Goal: Task Accomplishment & Management: Use online tool/utility

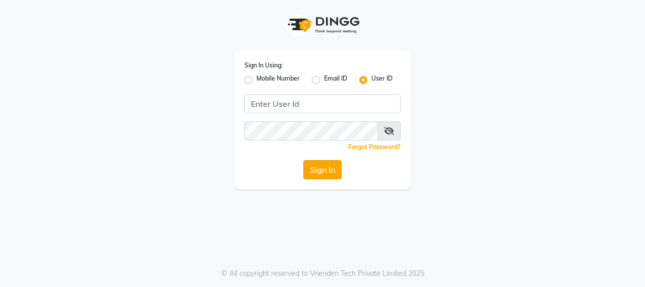
type input "burgundy"
click at [320, 174] on button "Sign In" at bounding box center [322, 169] width 38 height 19
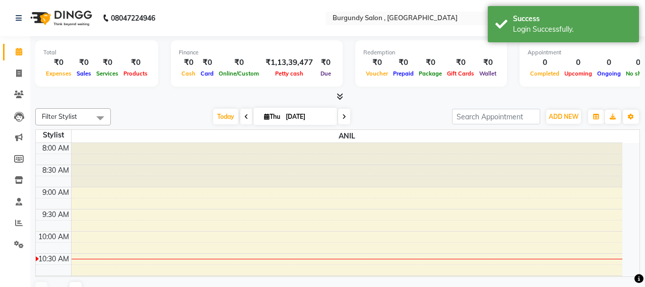
select select "en"
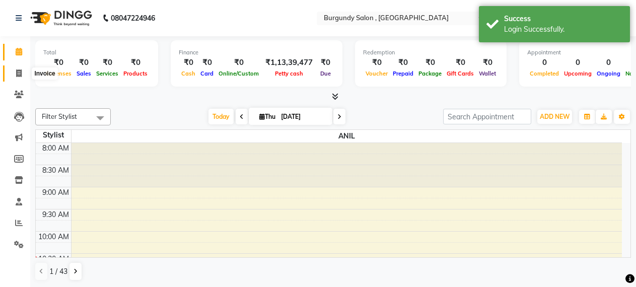
click at [17, 71] on icon at bounding box center [19, 74] width 6 height 8
select select "service"
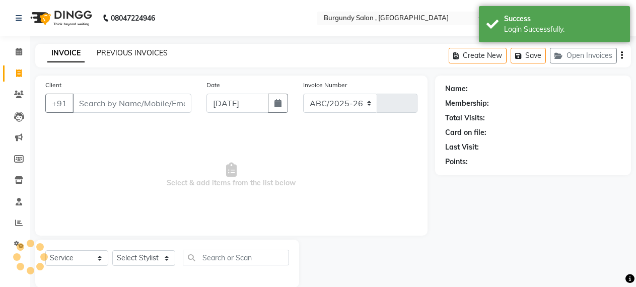
select select "5345"
type input "1689"
click at [136, 54] on link "PREVIOUS INVOICES" at bounding box center [132, 52] width 71 height 9
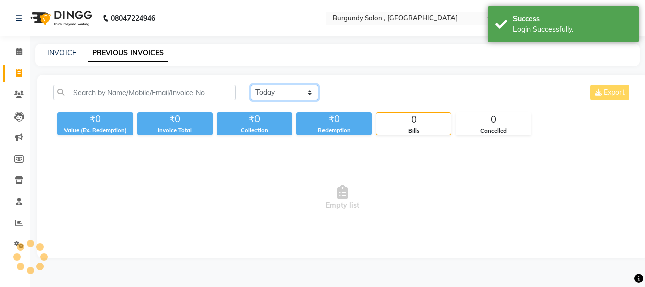
click at [279, 88] on select "[DATE] [DATE] Custom Range" at bounding box center [285, 93] width 68 height 16
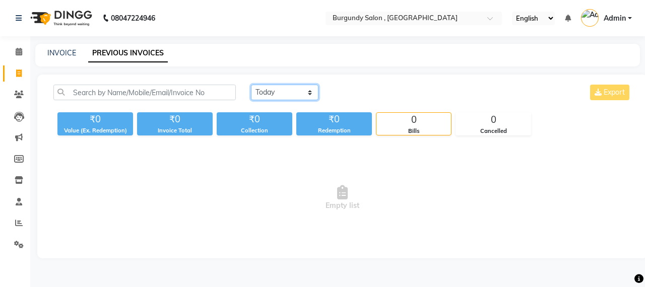
select select "[DATE]"
click at [251, 85] on select "[DATE] [DATE] Custom Range" at bounding box center [285, 93] width 68 height 16
